Goal: Task Accomplishment & Management: Manage account settings

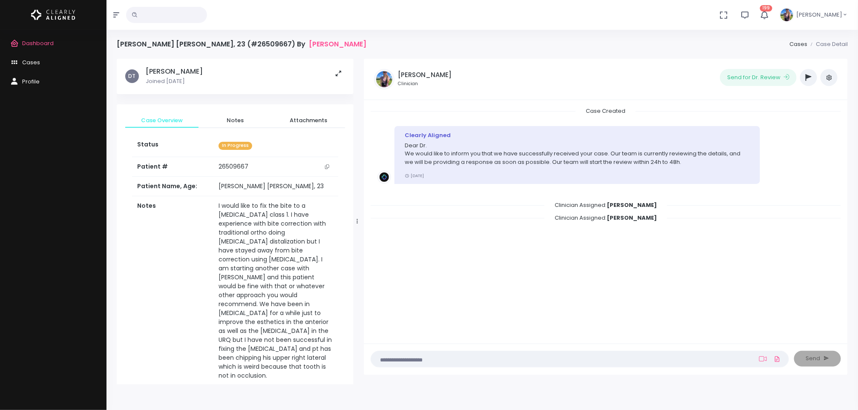
scroll to position [416, 0]
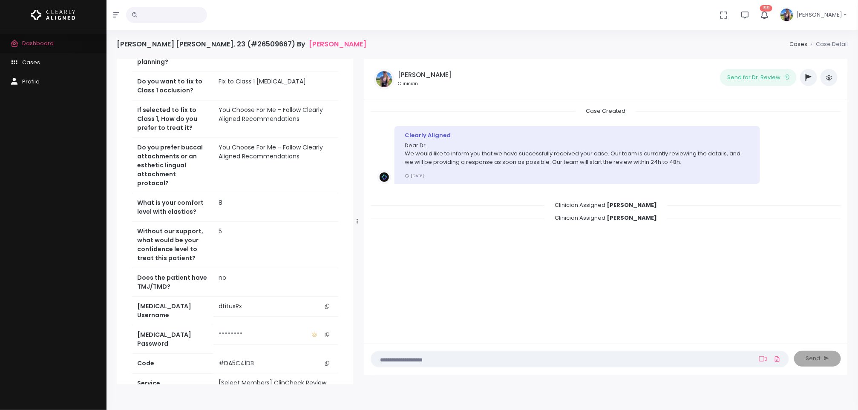
click at [46, 45] on span "Dashboard" at bounding box center [38, 43] width 32 height 8
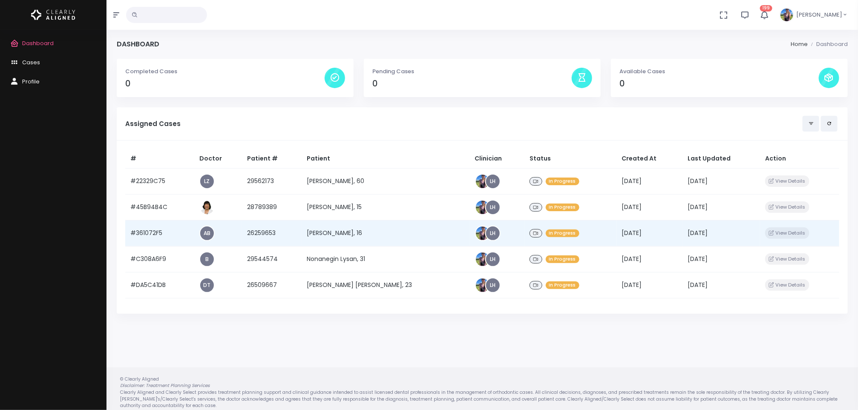
click at [342, 234] on td "[PERSON_NAME], 16" at bounding box center [386, 233] width 168 height 26
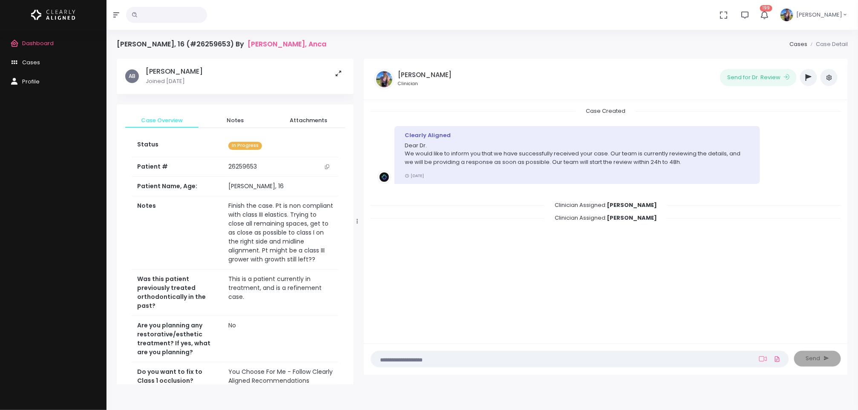
drag, startPoint x: 809, startPoint y: 68, endPoint x: 809, endPoint y: 77, distance: 8.9
click at [809, 77] on div "‼️ Priority Waiting Reply From Dentist PREVIDEO HELP NEEDED Orthodontist /[PERS…" at bounding box center [808, 77] width 17 height 17
click at [809, 77] on icon "button" at bounding box center [808, 77] width 6 height 7
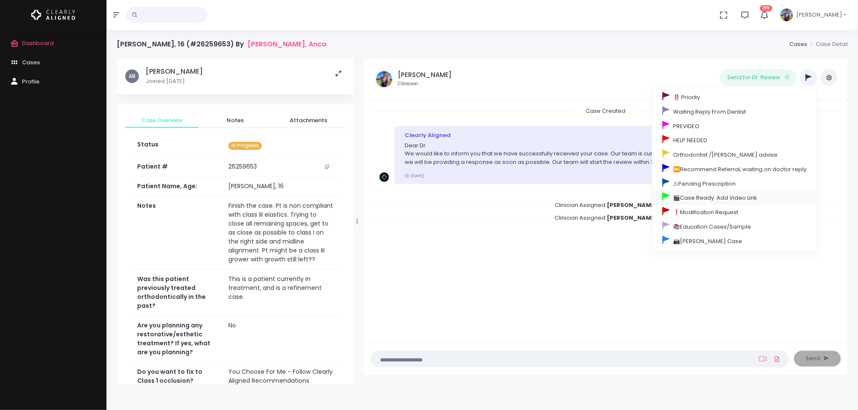
click at [704, 200] on link "🎬Case Ready. Add Video Link" at bounding box center [734, 197] width 164 height 14
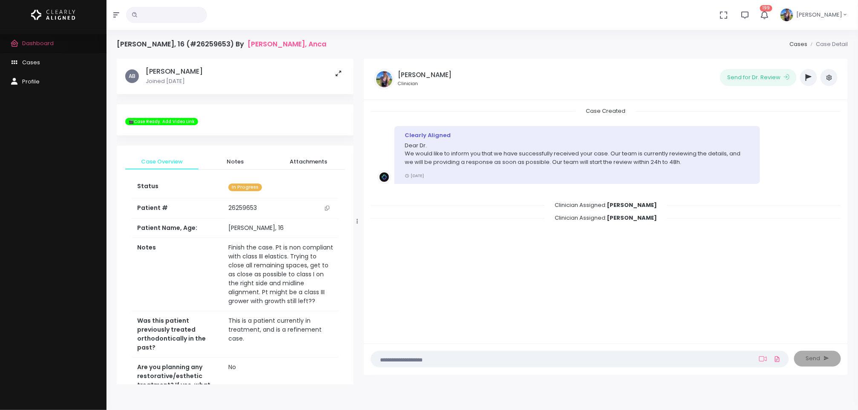
click at [32, 49] on link "Dashboard" at bounding box center [53, 43] width 106 height 19
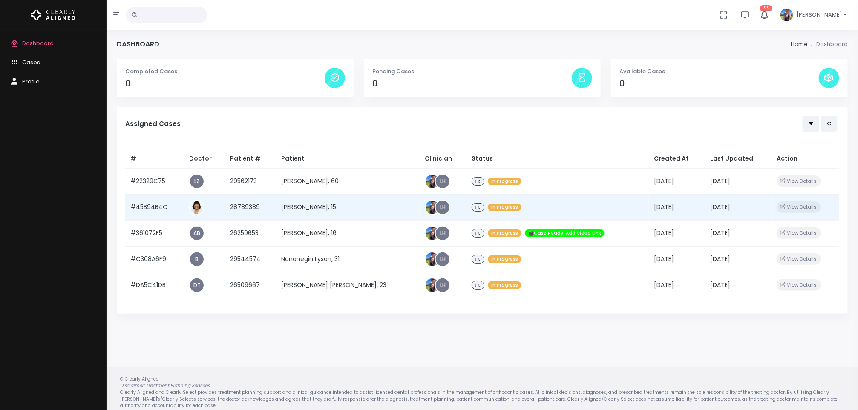
click at [355, 208] on td "[PERSON_NAME], 15" at bounding box center [348, 207] width 144 height 26
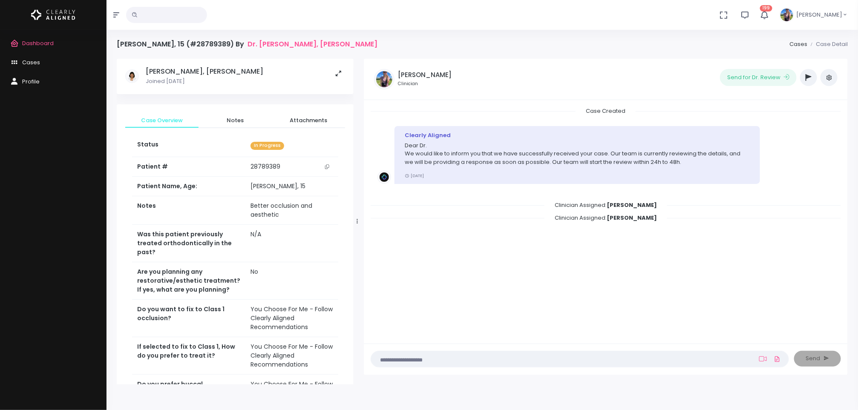
click at [808, 82] on button "button" at bounding box center [808, 77] width 17 height 17
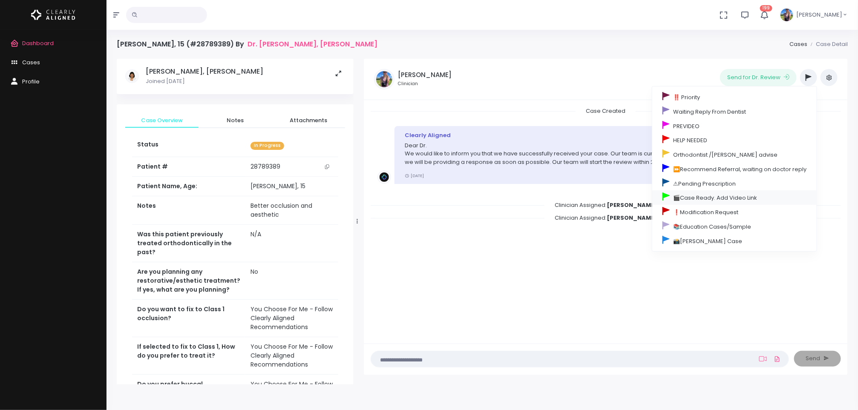
click at [734, 198] on link "🎬Case Ready. Add Video Link" at bounding box center [734, 197] width 164 height 14
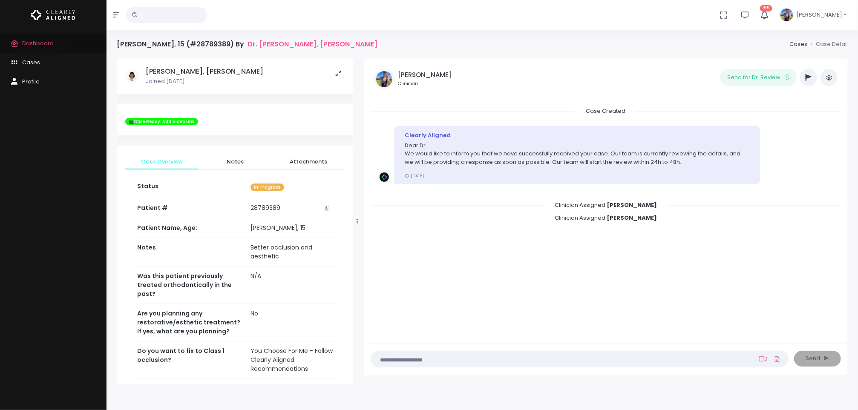
click at [37, 45] on span "Dashboard" at bounding box center [38, 43] width 32 height 8
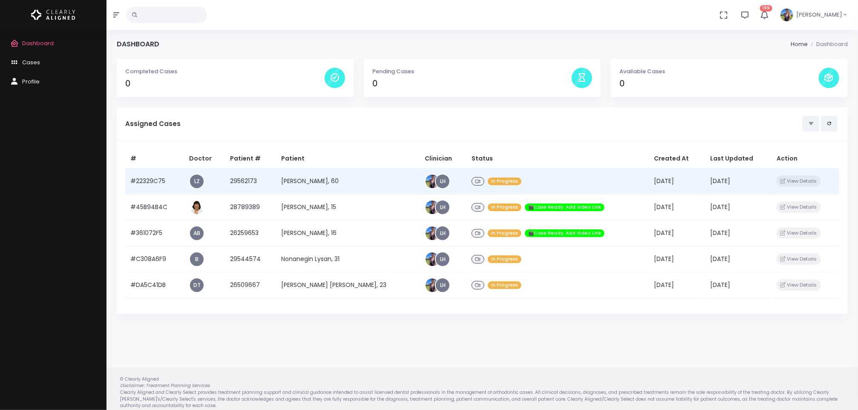
click at [317, 183] on td "[PERSON_NAME], 60" at bounding box center [348, 181] width 144 height 26
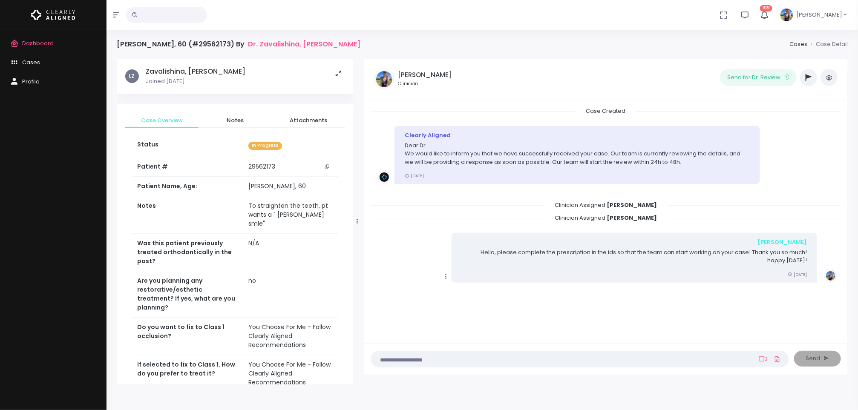
scroll to position [0, 0]
click at [33, 46] on span "Dashboard" at bounding box center [38, 43] width 32 height 8
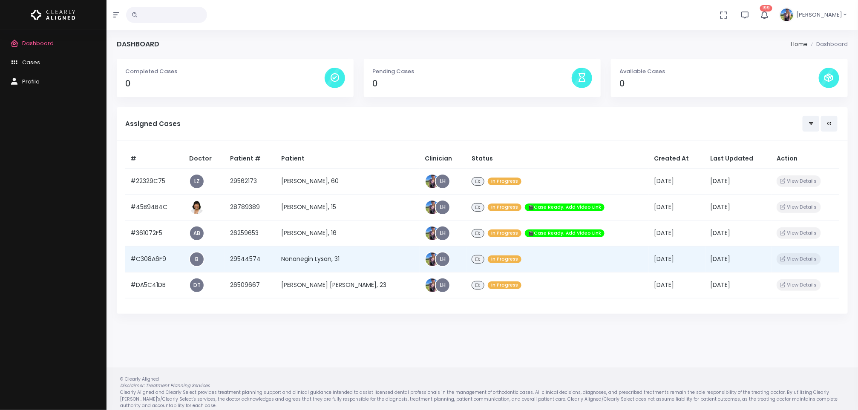
click at [316, 254] on td "Nonanegin Lysan, 31" at bounding box center [348, 259] width 144 height 26
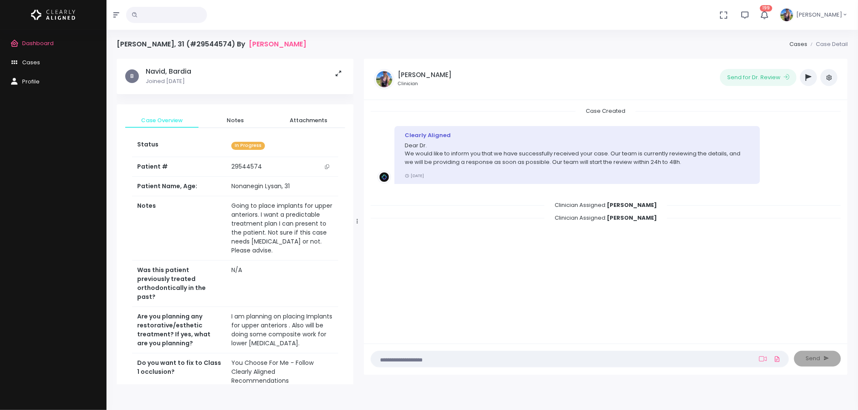
scroll to position [68, 0]
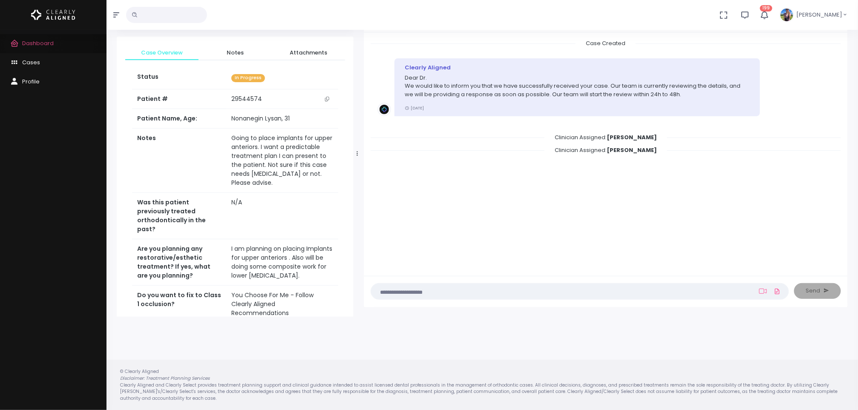
click at [27, 45] on span "Dashboard" at bounding box center [38, 43] width 32 height 8
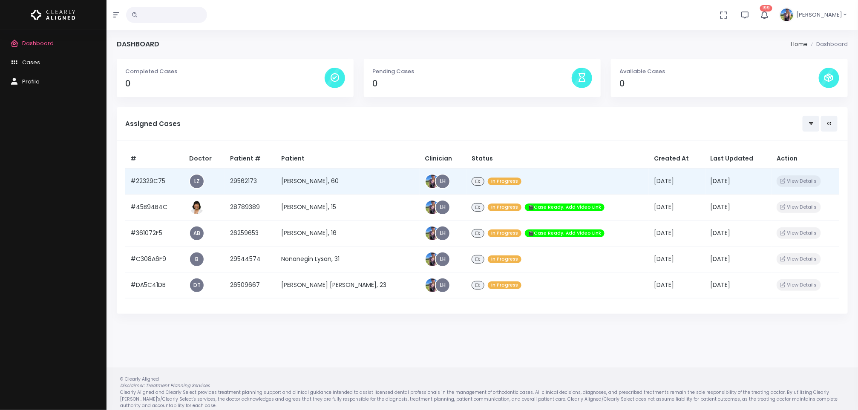
click at [313, 175] on td "[PERSON_NAME], 60" at bounding box center [348, 181] width 144 height 26
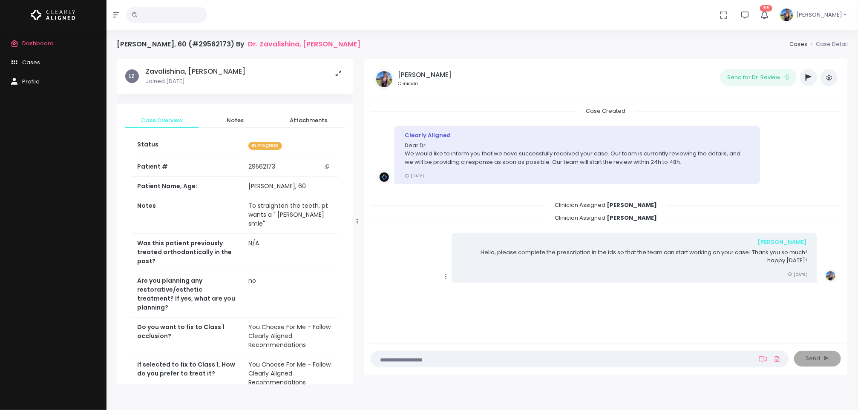
click at [812, 81] on button "button" at bounding box center [808, 77] width 17 height 17
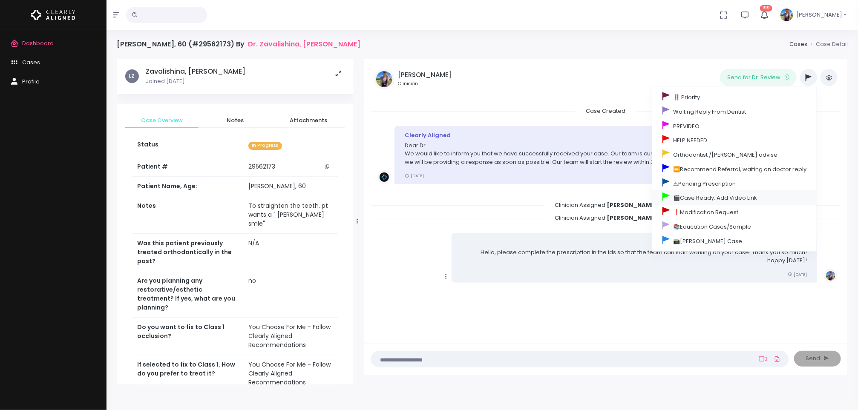
click at [699, 204] on link "🎬Case Ready. Add Video Link" at bounding box center [734, 197] width 164 height 14
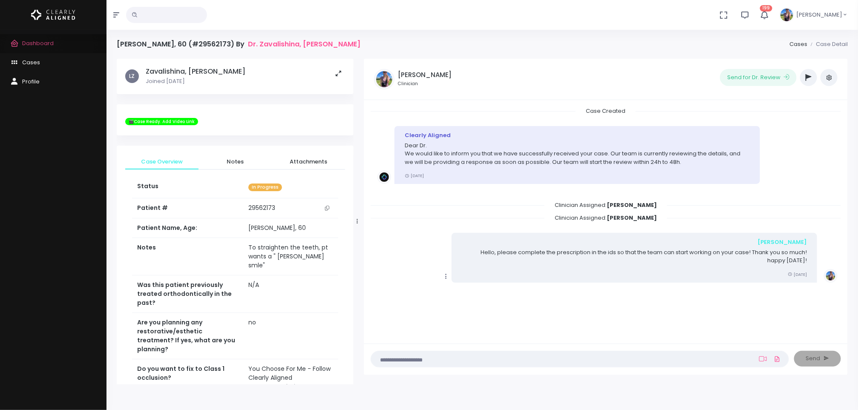
click at [27, 47] on link "Dashboard" at bounding box center [53, 43] width 106 height 19
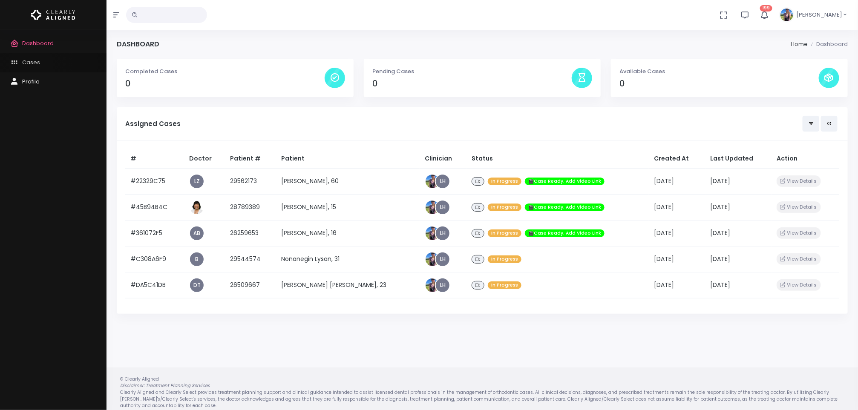
click at [31, 64] on span "Cases" at bounding box center [31, 62] width 18 height 8
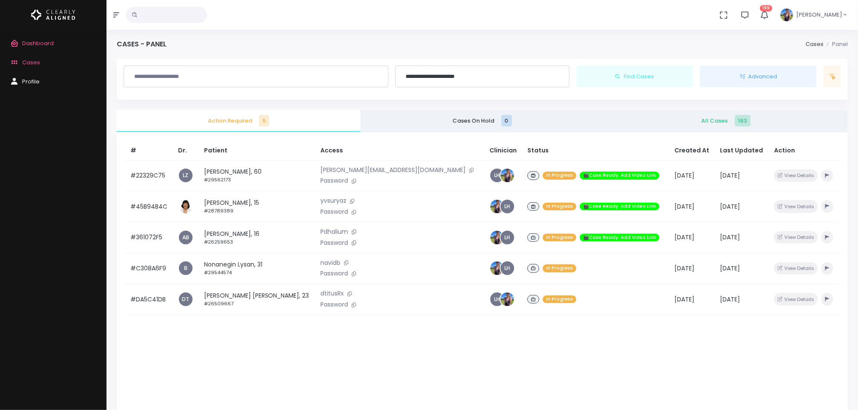
click at [719, 125] on span "All Cases 163" at bounding box center [726, 121] width 230 height 9
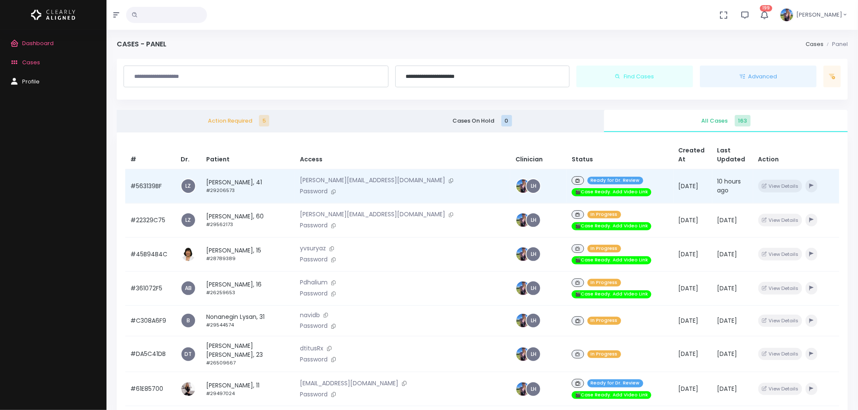
click at [361, 176] on p "[PERSON_NAME][EMAIL_ADDRESS][DOMAIN_NAME]" at bounding box center [402, 180] width 205 height 9
click at [252, 179] on td "[PERSON_NAME], 41 #29206573" at bounding box center [248, 186] width 94 height 34
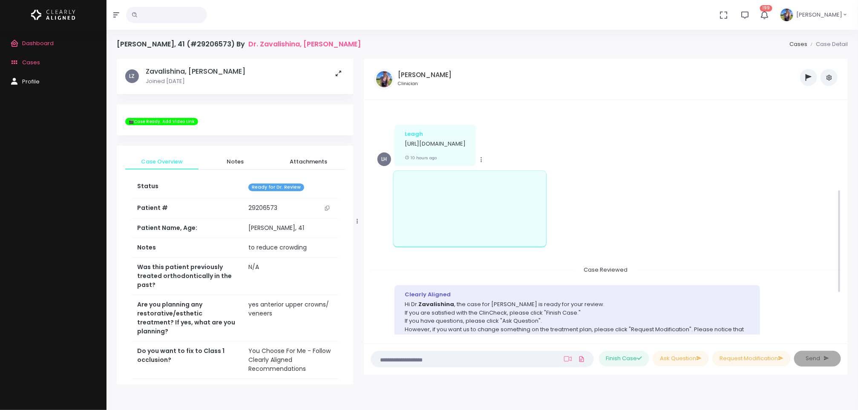
scroll to position [156, 0]
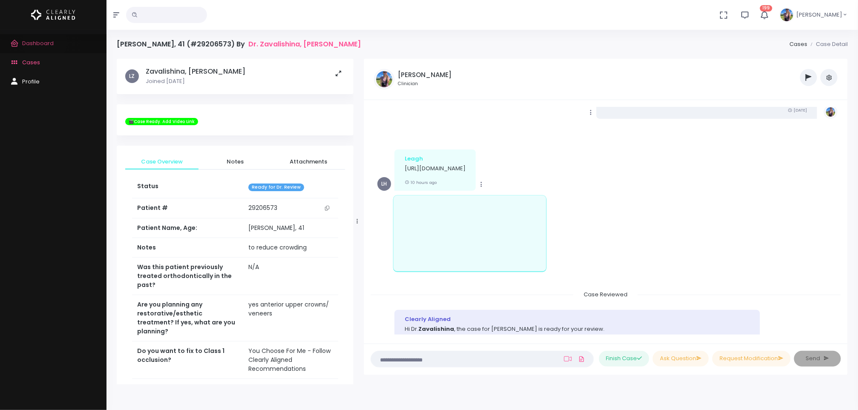
click at [45, 42] on span "Dashboard" at bounding box center [38, 43] width 32 height 8
